Goal: Book appointment/travel/reservation

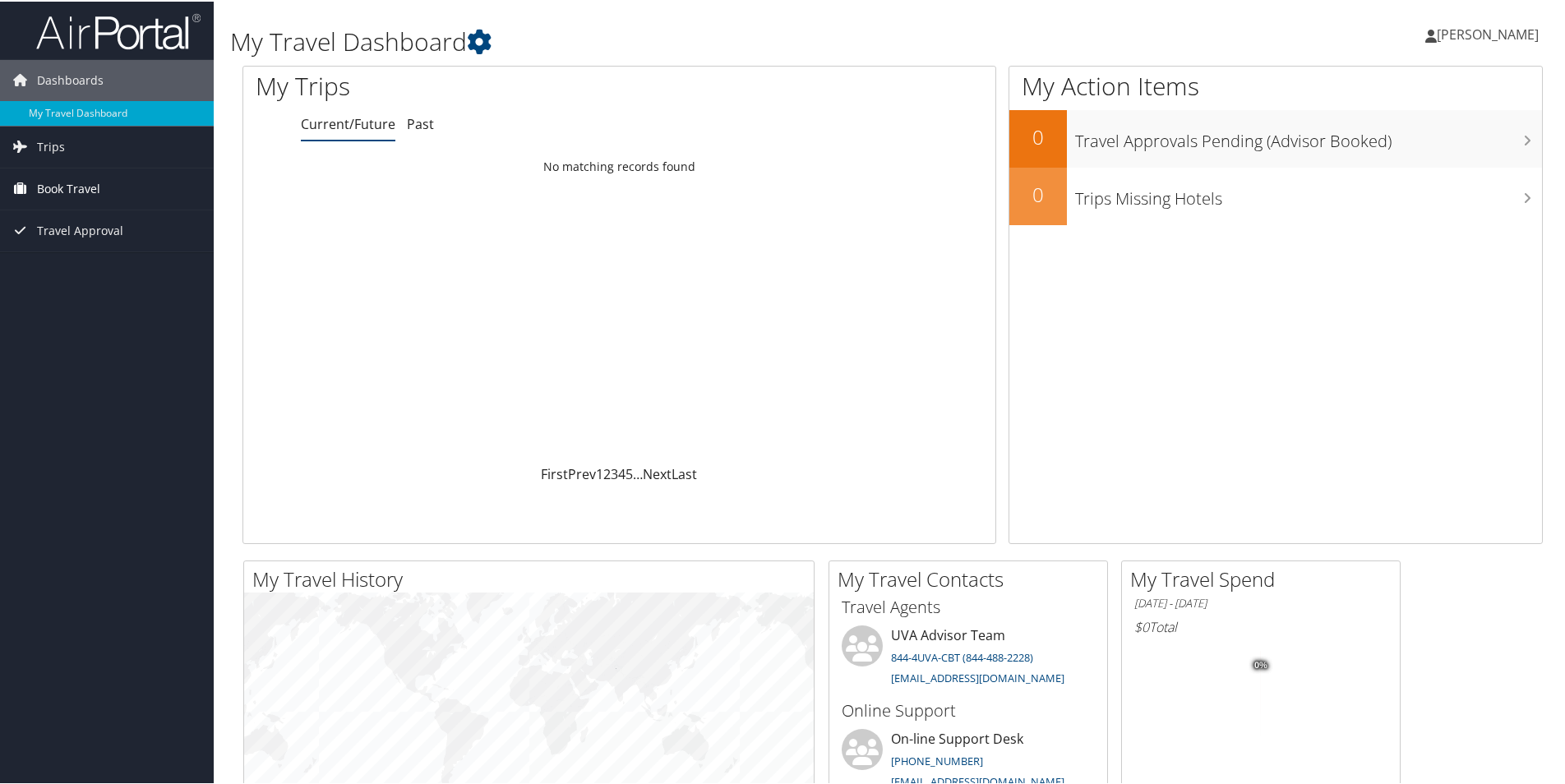
click at [90, 196] on span "Book Travel" at bounding box center [69, 187] width 63 height 41
click at [109, 271] on link "Book/Manage Online Trips" at bounding box center [106, 269] width 214 height 25
